Goal: Task Accomplishment & Management: Use online tool/utility

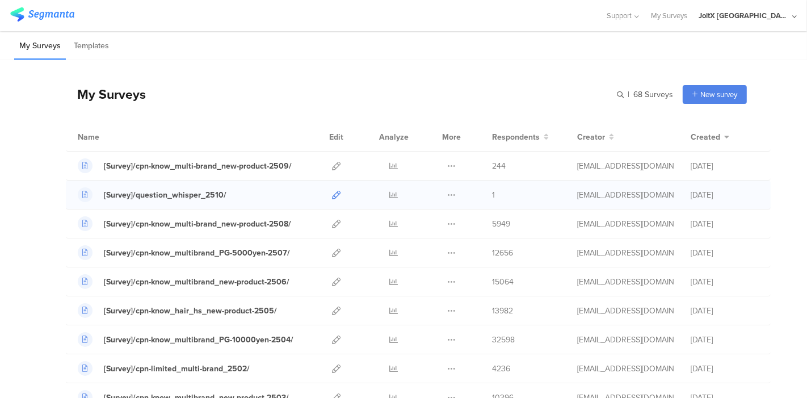
click at [332, 194] on icon at bounding box center [336, 195] width 9 height 9
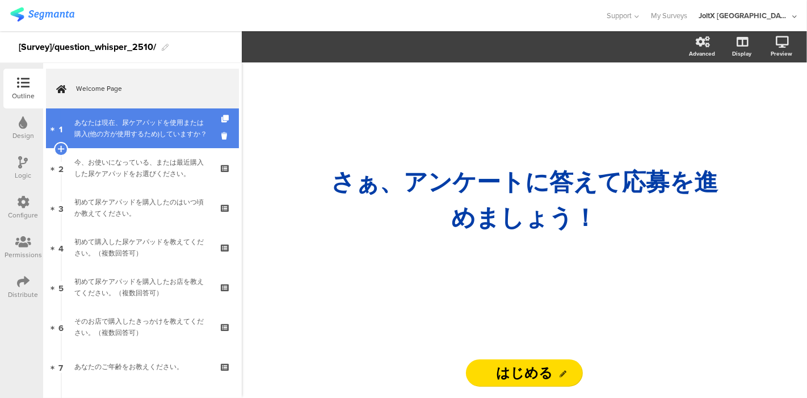
click at [128, 133] on div "あなたは現在、尿ケアパッドを使用または購入(他の方が使用するため)していますか？" at bounding box center [142, 128] width 136 height 23
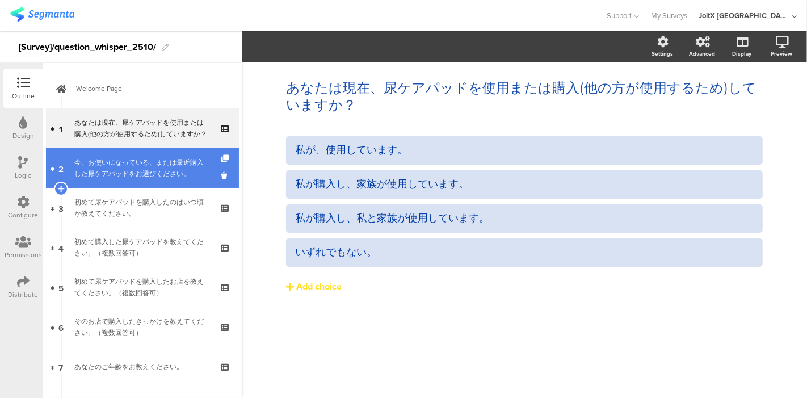
drag, startPoint x: 121, startPoint y: 174, endPoint x: 121, endPoint y: 186, distance: 11.3
click at [121, 174] on div "今、お使いになっている、または最近購入した尿ケアパッドをお選びください。" at bounding box center [142, 168] width 136 height 23
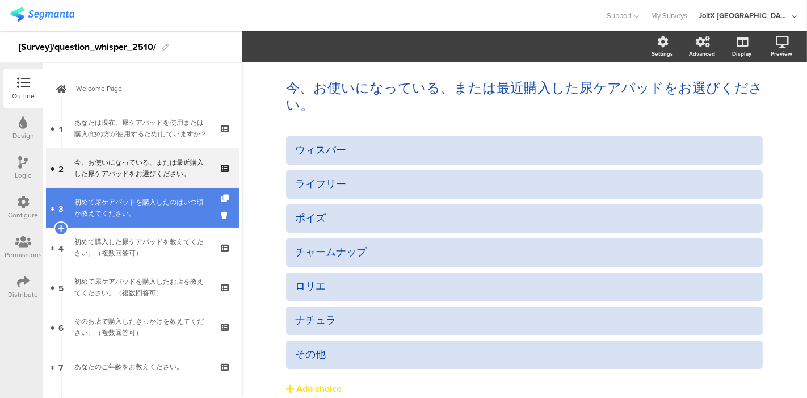
click at [120, 208] on div "初めて尿ケアパッドを購入したのはいつ頃か教えてください。" at bounding box center [142, 207] width 136 height 23
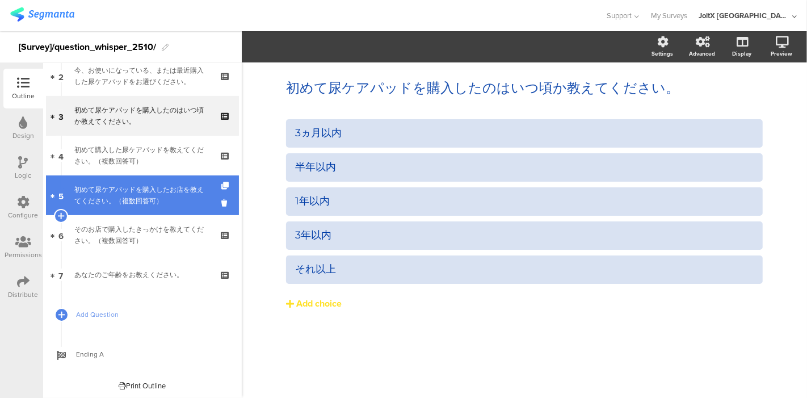
scroll to position [93, 0]
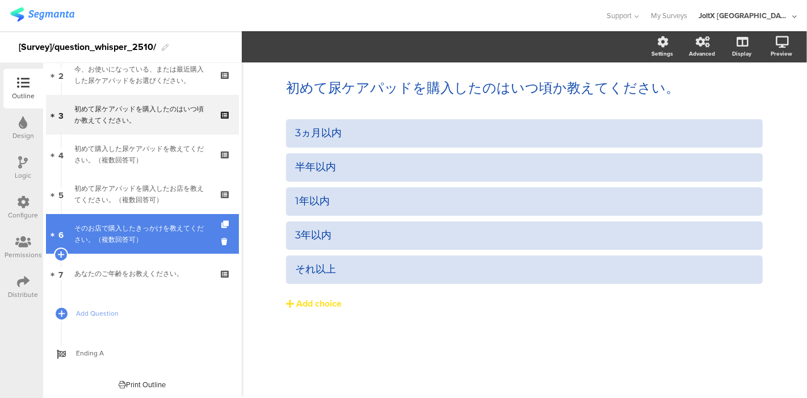
click at [117, 224] on div "そのお店で購入したきっかけを教えてください。（複数回答可）" at bounding box center [142, 233] width 136 height 23
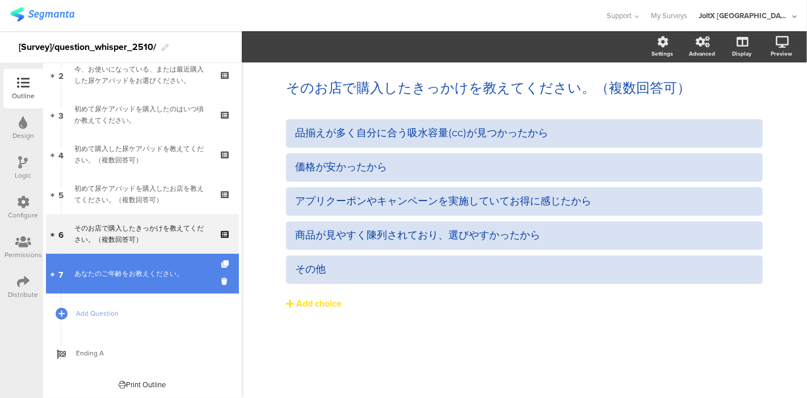
click at [121, 267] on link "7 あなたのご年齢をお教えください。" at bounding box center [142, 274] width 193 height 40
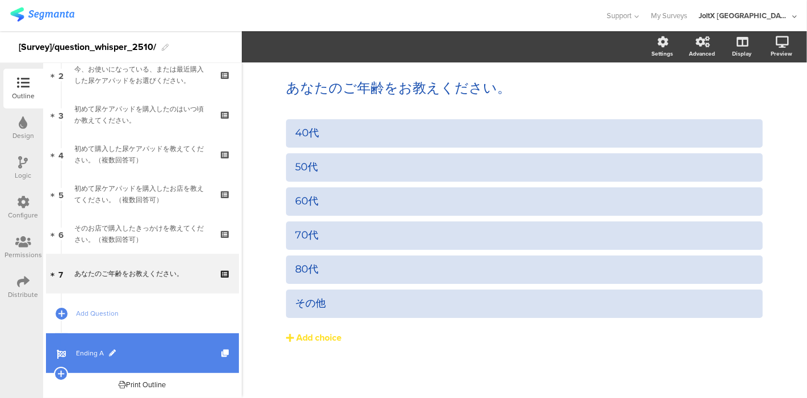
click at [91, 350] on span "Ending A" at bounding box center [148, 352] width 145 height 11
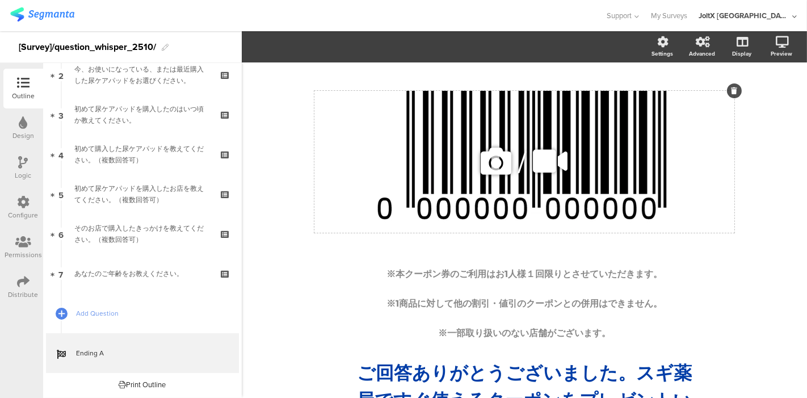
click at [418, 167] on div "/" at bounding box center [524, 162] width 420 height 142
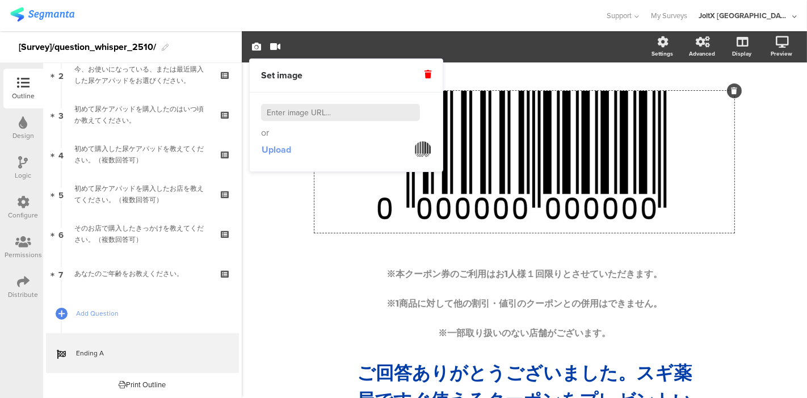
click at [283, 150] on span "Upload" at bounding box center [277, 149] width 30 height 13
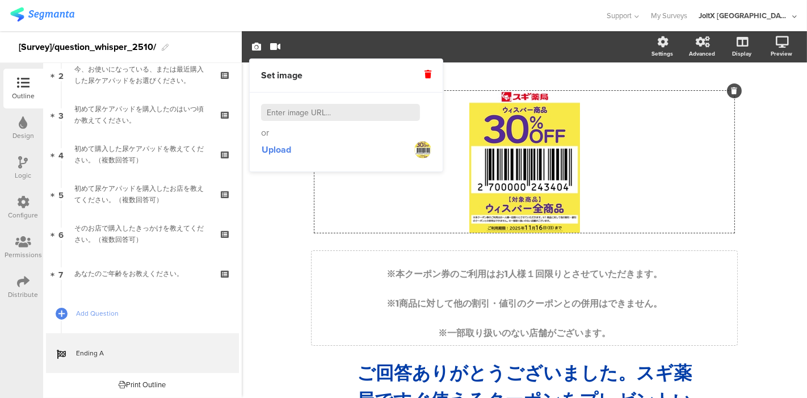
click at [439, 286] on div "※本クーポン券のご利用はお1人様１回限りとさせていただきます。 ※1商品に対して他の割引・値引のクーポンとの併用はできません。 ※一部取り扱いのない店舗がござ…" at bounding box center [525, 298] width 426 height 94
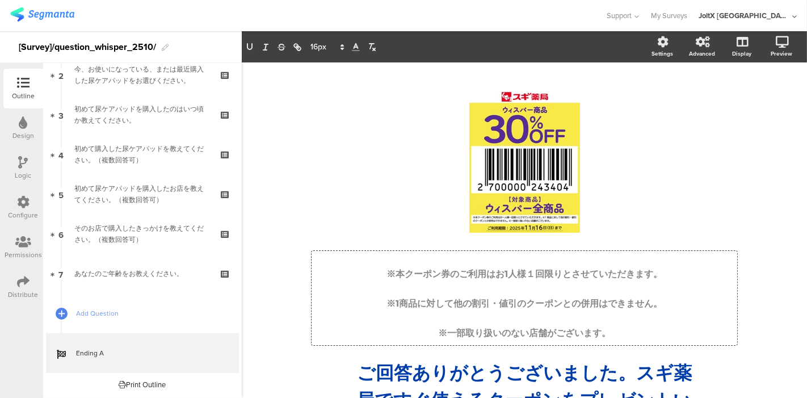
click at [509, 309] on p "※1商品に対して他の割引・値引のクーポンとの併用はできません。" at bounding box center [524, 298] width 420 height 30
click at [646, 318] on p "※一部取り扱いのない店舗がございます。" at bounding box center [524, 328] width 420 height 30
click at [727, 341] on div "※本クーポン券のご利用はお1人様１回限りとさせていただきます。 ※1商品に対して他の割引・値引のクーポンとの併用はできません。 ※一部取り扱いのない店舗がござ…" at bounding box center [525, 298] width 426 height 94
click at [729, 343] on div "※本クーポン券のご利用はお1人様１回限りとさせていただきます。 ※1商品に対して他の割引・値引のクーポンとの併用はできません。 ※一部取り扱いのない店舗がござ…" at bounding box center [525, 298] width 426 height 94
click at [704, 279] on p "※本クーポン券のご利用はお1人様１回限りとさせていただきます。" at bounding box center [524, 269] width 420 height 30
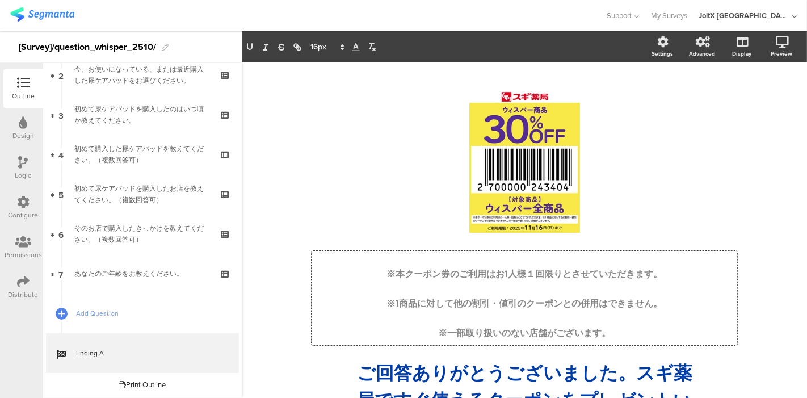
click at [707, 251] on div "※本クーポン券のご利用はお1人様１回限りとさせていただきます。 ※1商品に対して他の割引・値引のクーポンとの併用はできません。 ※一部取り扱いのない店舗がござ…" at bounding box center [525, 298] width 426 height 94
click at [719, 249] on cover-media-container "/" at bounding box center [524, 172] width 420 height 163
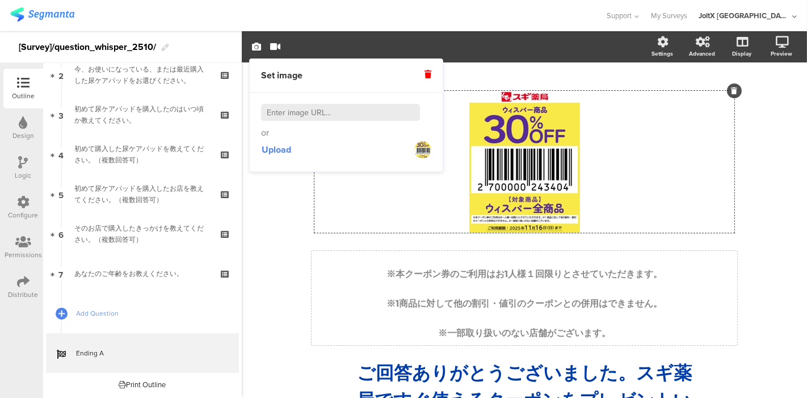
click at [704, 283] on div "※本クーポン券のご利用はお1人様１回限りとさせていただきます。 ※1商品に対して他の割引・値引のクーポンとの併用はできません。 ※一部取り扱いのない店舗がござ…" at bounding box center [525, 298] width 426 height 94
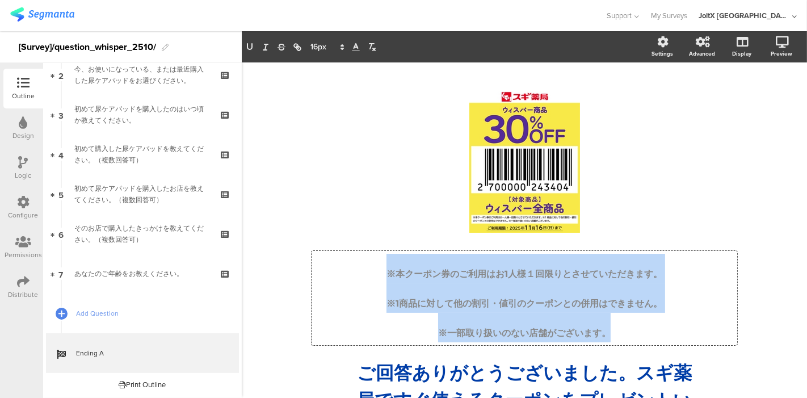
drag, startPoint x: 662, startPoint y: 335, endPoint x: 364, endPoint y: 264, distance: 305.7
click at [364, 264] on div "※本クーポン券のご利用はお1人様１回限りとさせていただきます。 ※1商品に対して他の割引・値引のクーポンとの併用はできません。 ※一部取り扱いのない店舗がござ…" at bounding box center [524, 298] width 420 height 89
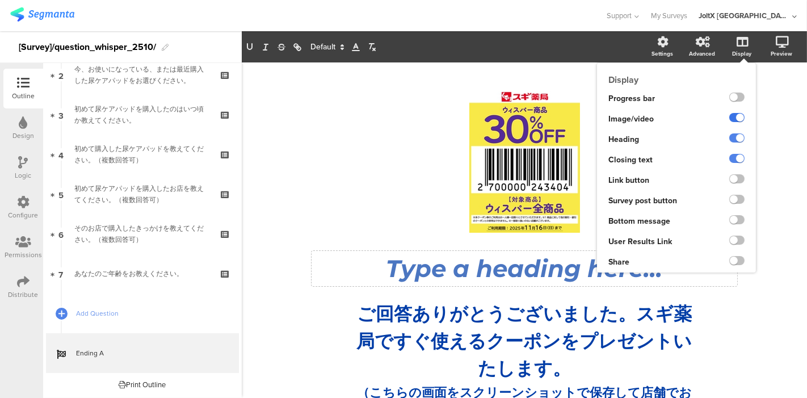
click at [729, 115] on label at bounding box center [736, 117] width 15 height 9
click at [0, 0] on input "checkbox" at bounding box center [0, 0] width 0 height 0
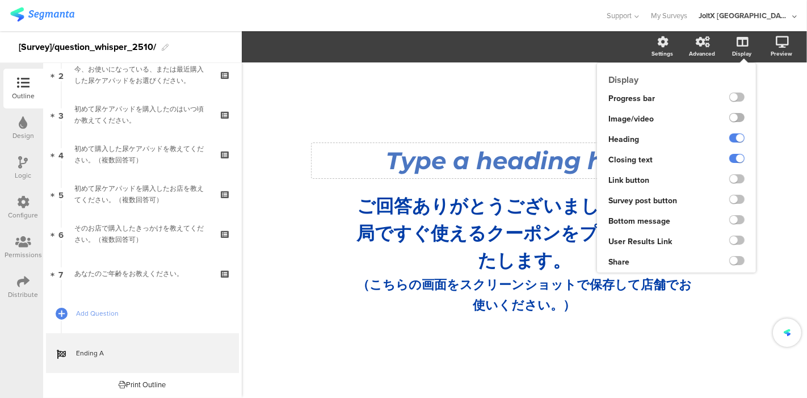
click at [729, 116] on div at bounding box center [730, 119] width 52 height 20
click at [734, 117] on label at bounding box center [736, 117] width 15 height 9
click at [0, 0] on input "checkbox" at bounding box center [0, 0] width 0 height 0
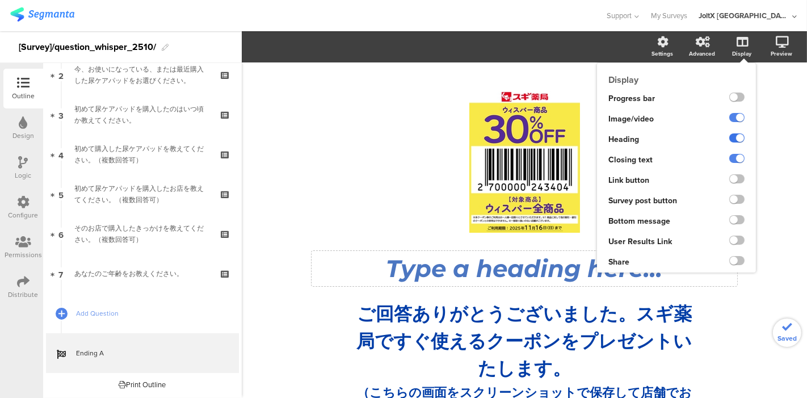
click at [731, 137] on label at bounding box center [736, 137] width 15 height 9
click at [0, 0] on input "checkbox" at bounding box center [0, 0] width 0 height 0
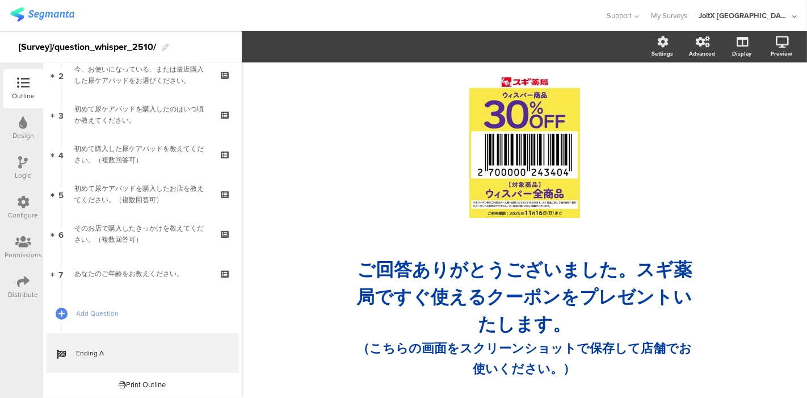
scroll to position [23, 0]
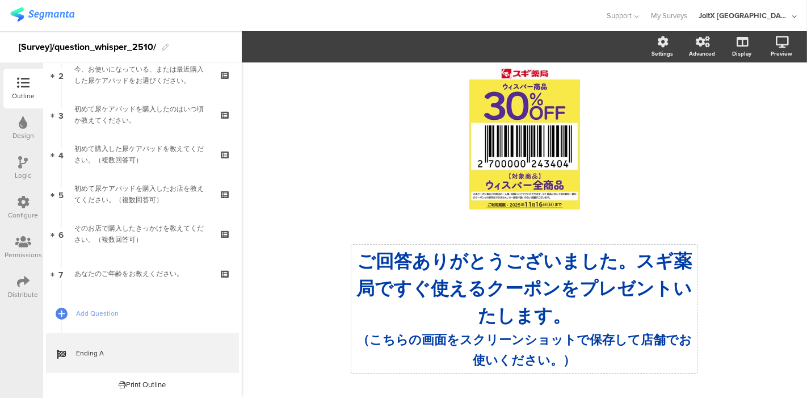
click at [461, 271] on p "ご回答ありがとうございました。スギ薬局ですぐ使えるクーポンをプレゼントいたします。" at bounding box center [524, 288] width 340 height 82
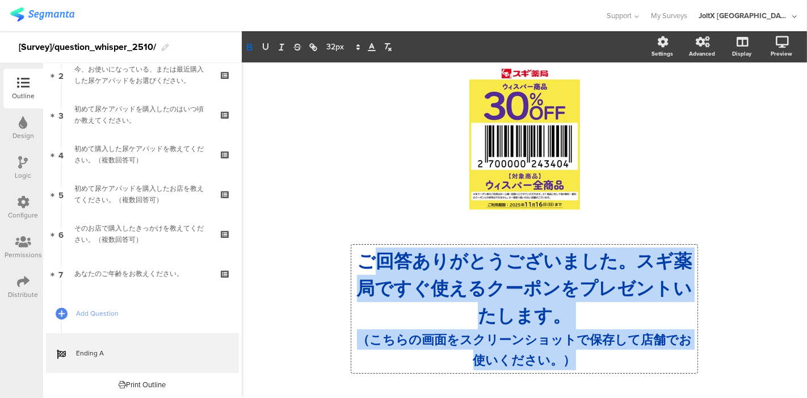
drag, startPoint x: 566, startPoint y: 357, endPoint x: 371, endPoint y: 260, distance: 217.7
click at [371, 260] on div "ご回答ありがとうございました。スギ薬局ですぐ使えるクーポンをプレゼントいたします。 （こちらの画面をスクリーンショットで保存して店舗でお使いください。）" at bounding box center [524, 308] width 340 height 123
click at [371, 260] on strong "ご回答ありがとうございました。スギ薬局ですぐ使えるクーポンをプレゼントいたします。" at bounding box center [524, 288] width 335 height 77
drag, startPoint x: 553, startPoint y: 359, endPoint x: 358, endPoint y: 265, distance: 216.0
click at [359, 265] on div "ご回答ありがとうございました。スギ薬局ですぐ使えるクーポンをプレゼントいたします。 （こちらの画面をスクリーンショットで保存して店舗でお使いください。）" at bounding box center [524, 308] width 340 height 123
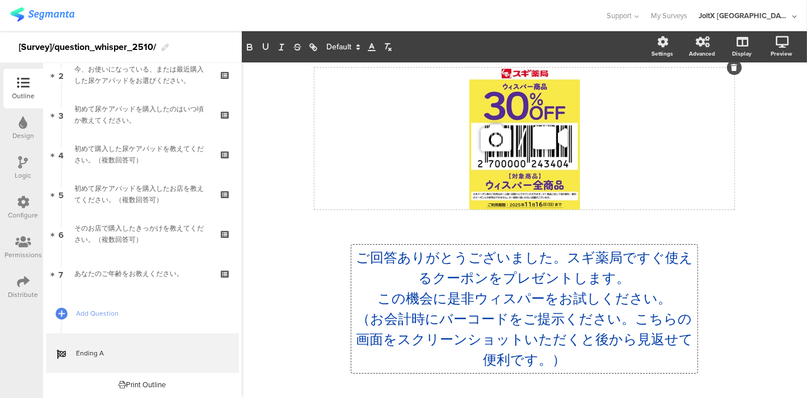
click at [347, 201] on div "/" at bounding box center [524, 139] width 420 height 142
click at [286, 258] on div "/ ご回答ありがとうございました。スギ薬局ですぐ使えるクーポンをプレゼントします。 この機会に是非ウィスパーをお試しください。 （お会計時にバーコードをご提示…" at bounding box center [524, 213] width 477 height 348
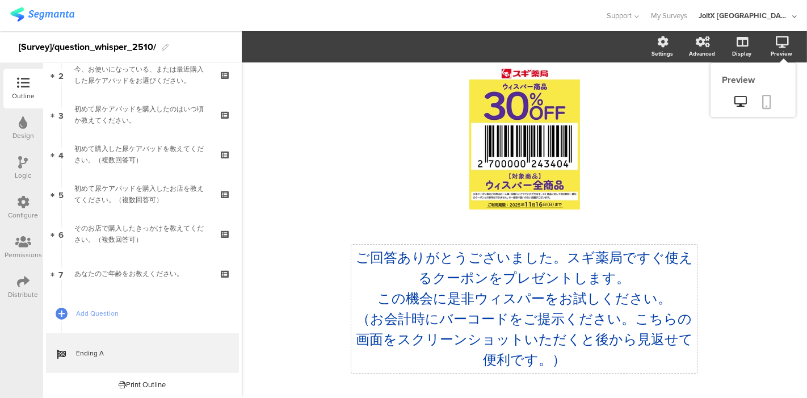
click at [763, 101] on icon at bounding box center [767, 102] width 9 height 14
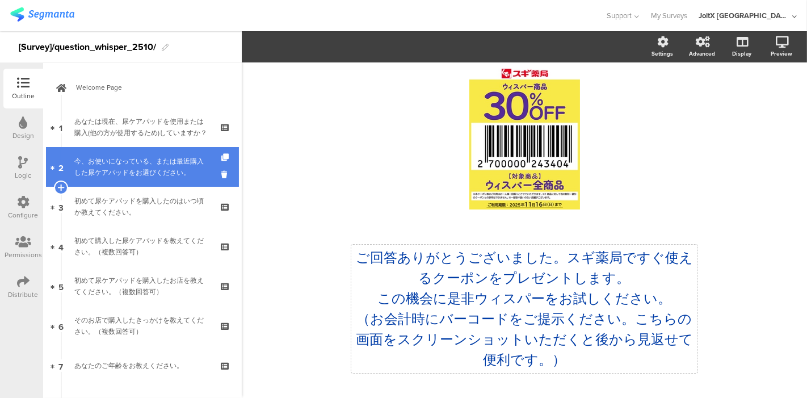
scroll to position [0, 0]
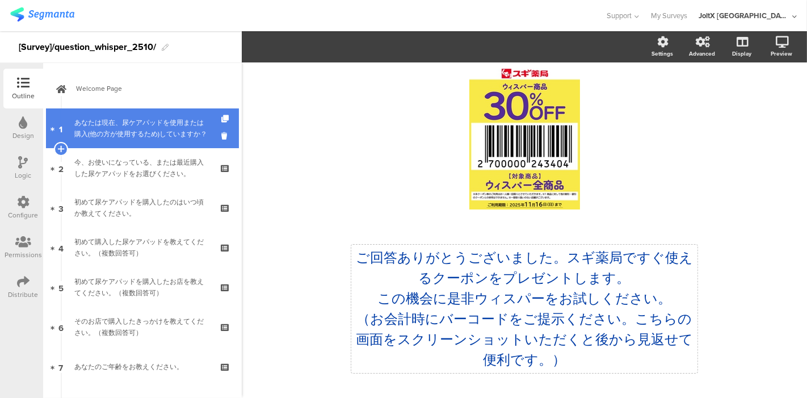
click at [153, 131] on div "あなたは現在、尿ケアパッドを使用または購入(他の方が使用するため)していますか？" at bounding box center [142, 128] width 136 height 23
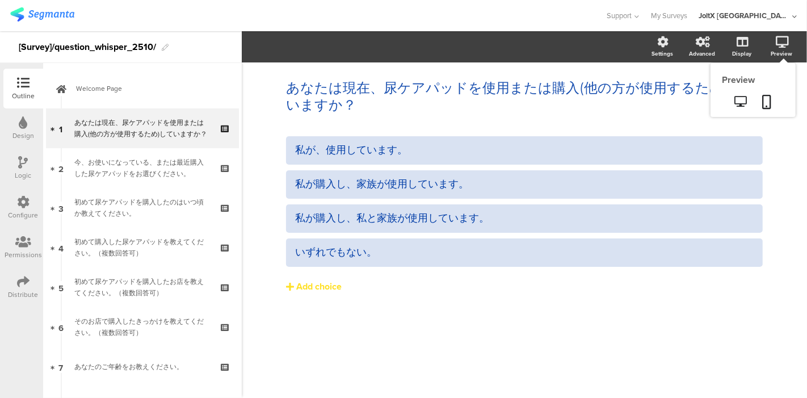
click at [775, 41] on div "Preview" at bounding box center [787, 47] width 40 height 28
click at [760, 107] on link at bounding box center [767, 103] width 25 height 22
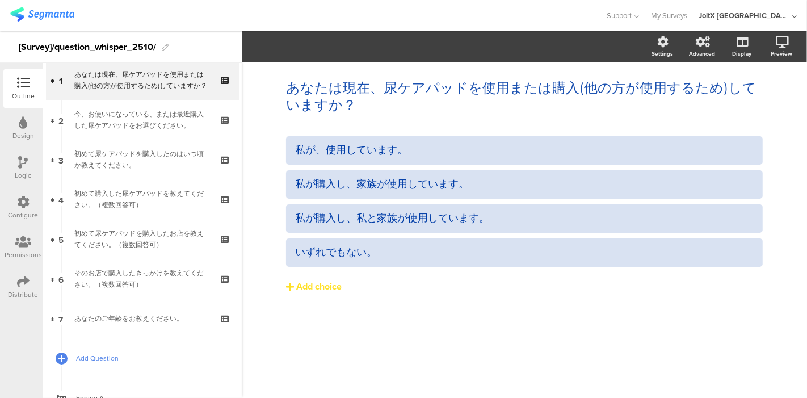
scroll to position [93, 0]
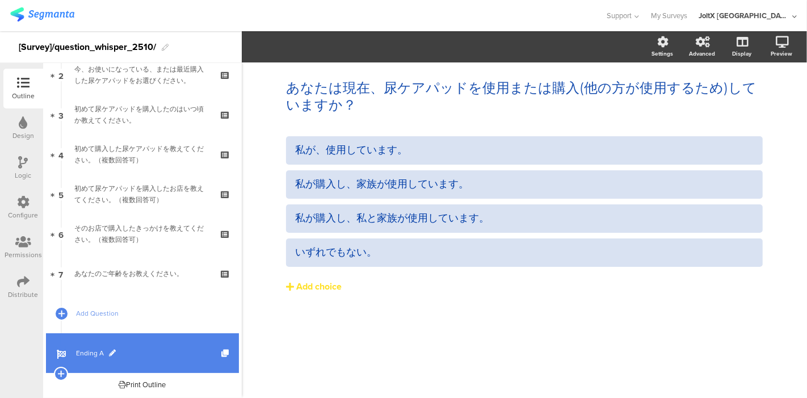
drag, startPoint x: 94, startPoint y: 347, endPoint x: 112, endPoint y: 344, distance: 18.3
click at [94, 347] on span "Ending A" at bounding box center [148, 352] width 145 height 11
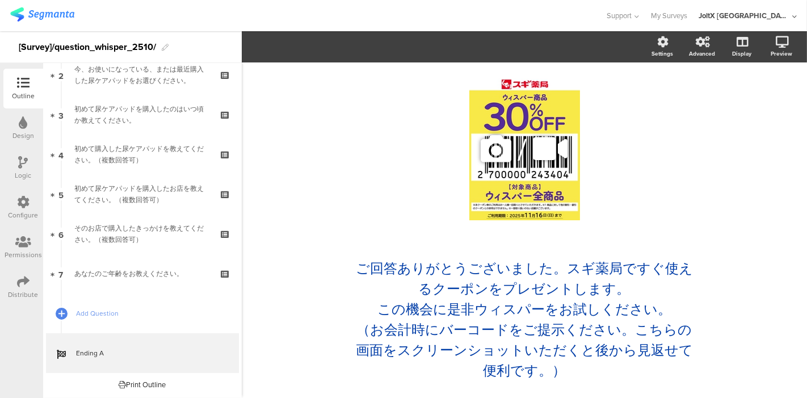
scroll to position [23, 0]
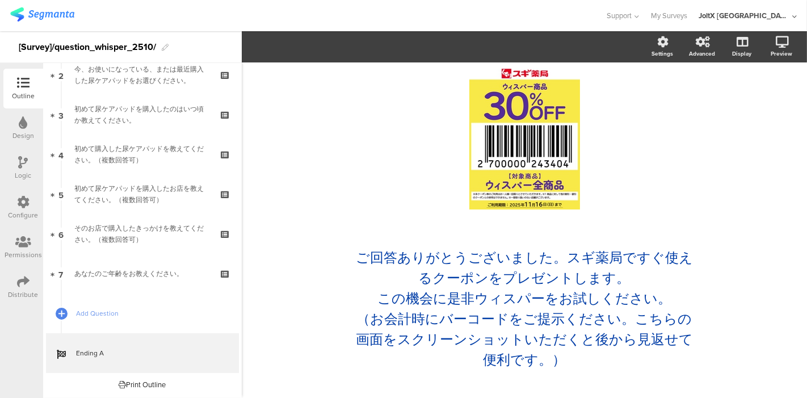
click at [300, 211] on div "/ ご回答ありがとうございました。スギ薬局ですぐ使えるクーポンをプレゼントします。 この機会に是非ウィスパーをお試しください。 （お会計時にバーコードをご提示…" at bounding box center [524, 218] width 454 height 336
click at [755, 102] on link at bounding box center [767, 103] width 25 height 22
